Goal: Task Accomplishment & Management: Manage account settings

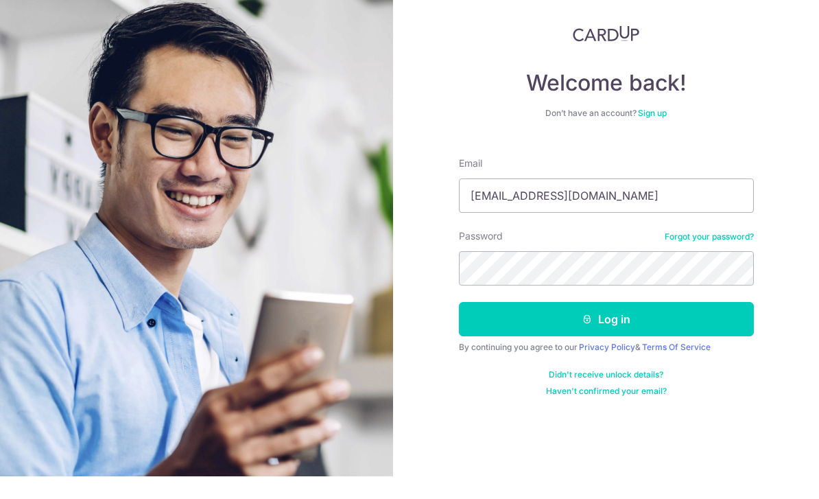
type input "[EMAIL_ADDRESS][DOMAIN_NAME]"
click at [775, 104] on div "Welcome back! Don’t have an account? Sign up Email [EMAIL_ADDRESS][DOMAIN_NAME]…" at bounding box center [606, 249] width 426 height 499
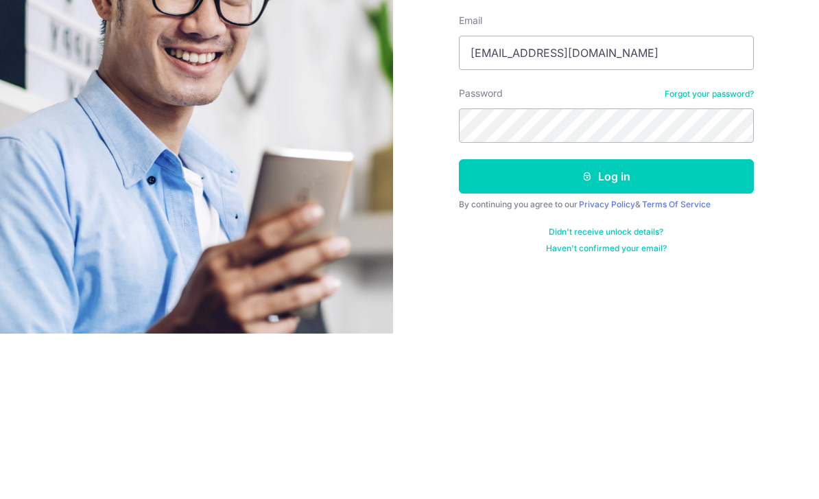
click at [641, 324] on button "Log in" at bounding box center [606, 341] width 295 height 34
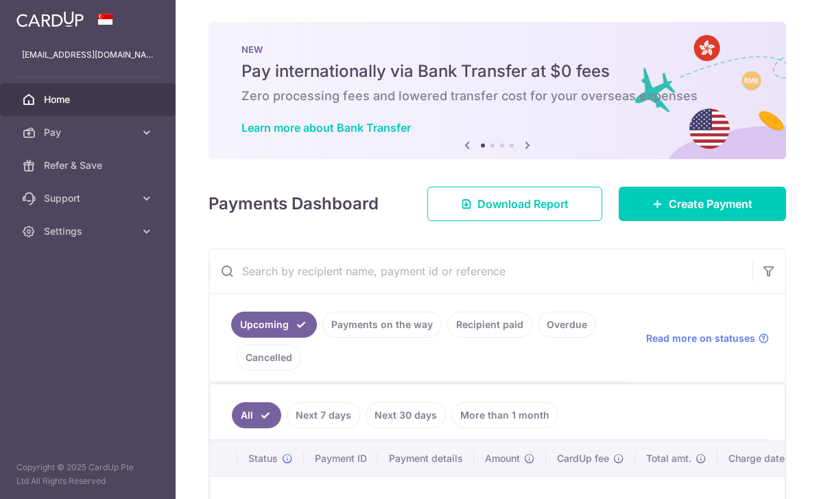
click at [322, 337] on link "Payments on the way" at bounding box center [381, 324] width 119 height 26
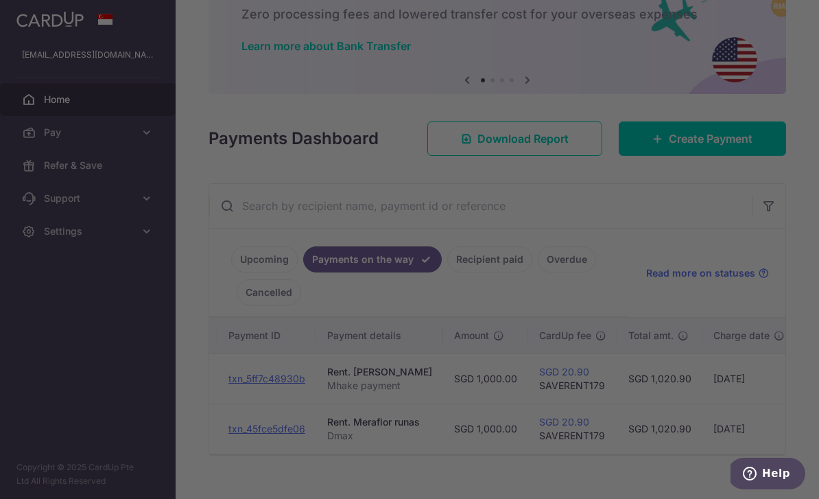
scroll to position [0, 131]
click at [44, 136] on div at bounding box center [413, 251] width 827 height 503
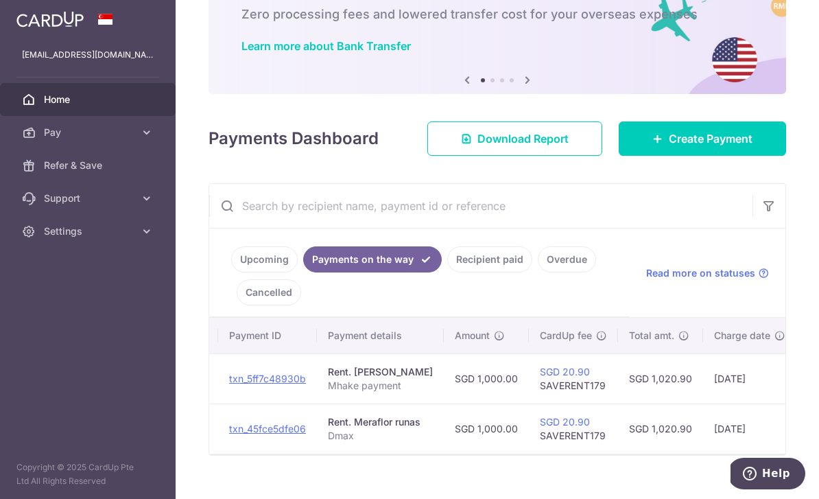
click at [0, 0] on header at bounding box center [0, 0] width 0 height 0
click at [0, 0] on icon "button" at bounding box center [0, 0] width 0 height 0
click at [52, 234] on span "Settings" at bounding box center [89, 231] width 91 height 14
click at [49, 300] on span "Logout" at bounding box center [89, 297] width 91 height 14
